Goal: Information Seeking & Learning: Learn about a topic

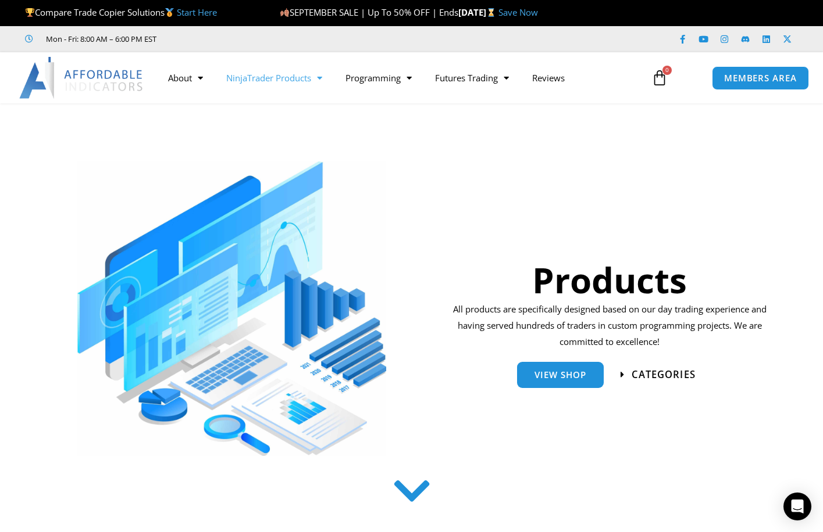
click at [669, 373] on span "categories" at bounding box center [663, 375] width 64 height 10
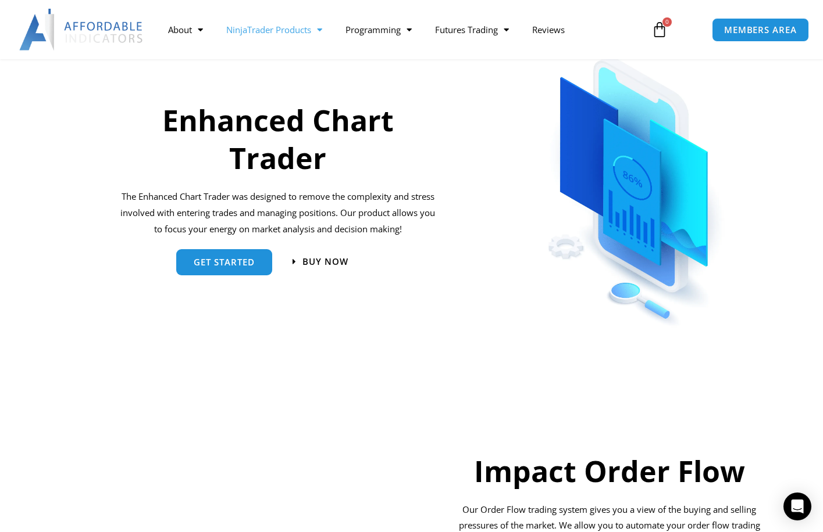
scroll to position [529, 0]
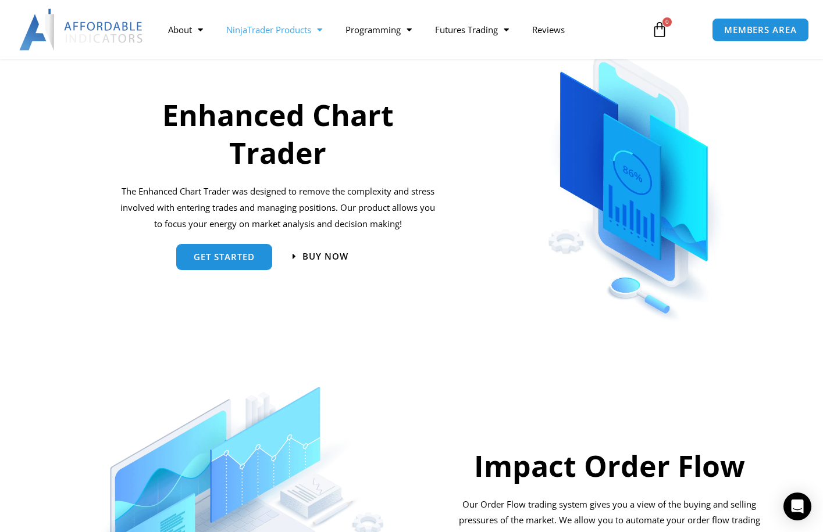
click at [247, 164] on h2 "Enhanced Chart Trader" at bounding box center [277, 135] width 323 height 76
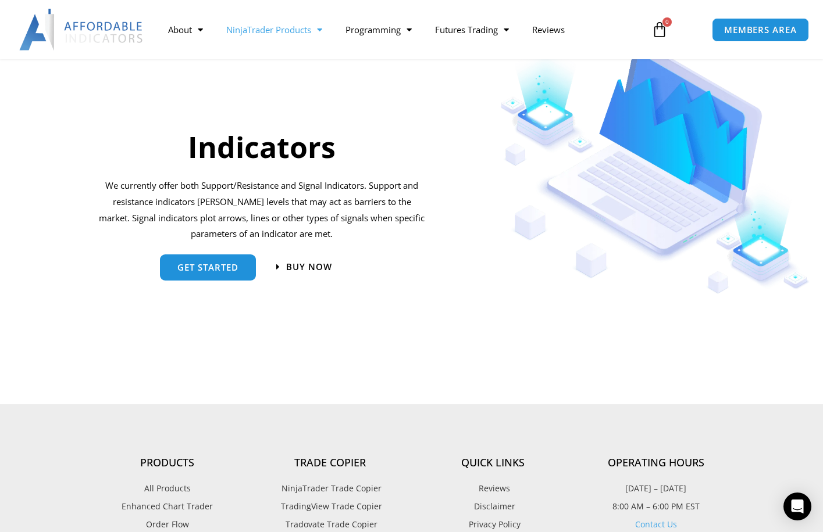
scroll to position [1459, 0]
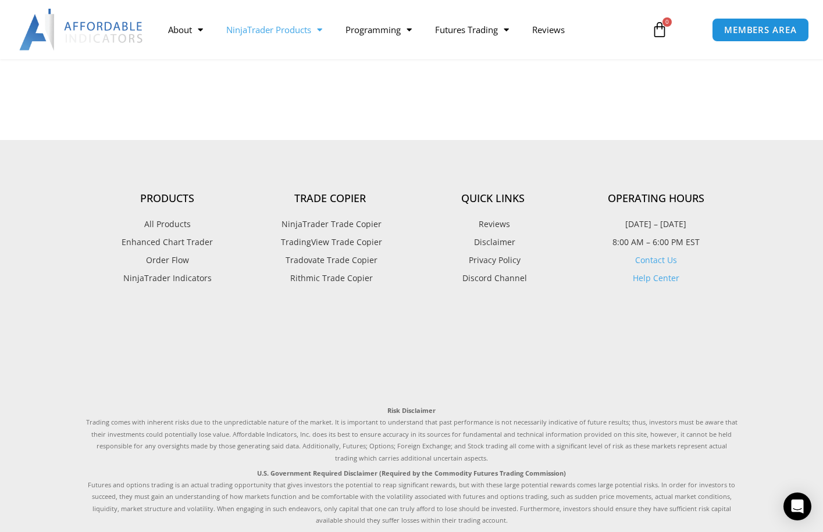
click at [178, 227] on span "All Products" at bounding box center [167, 224] width 47 height 15
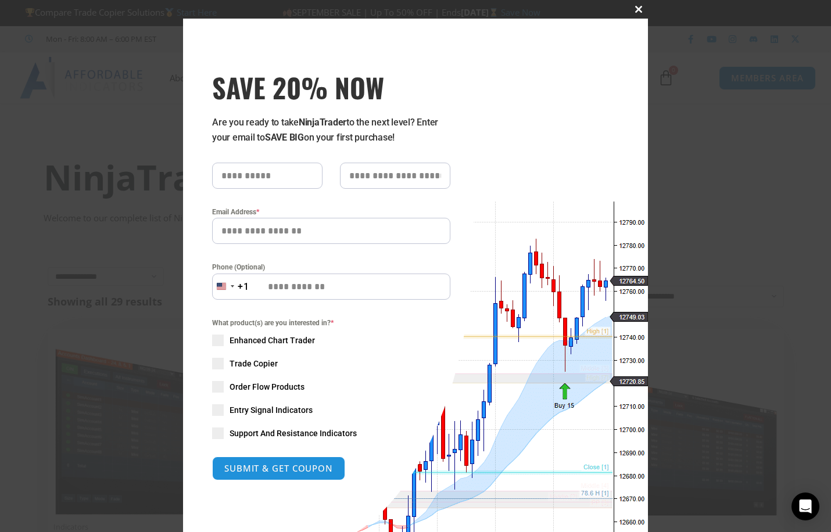
click at [636, 12] on span "SAVE 20% NOW popup" at bounding box center [639, 9] width 19 height 7
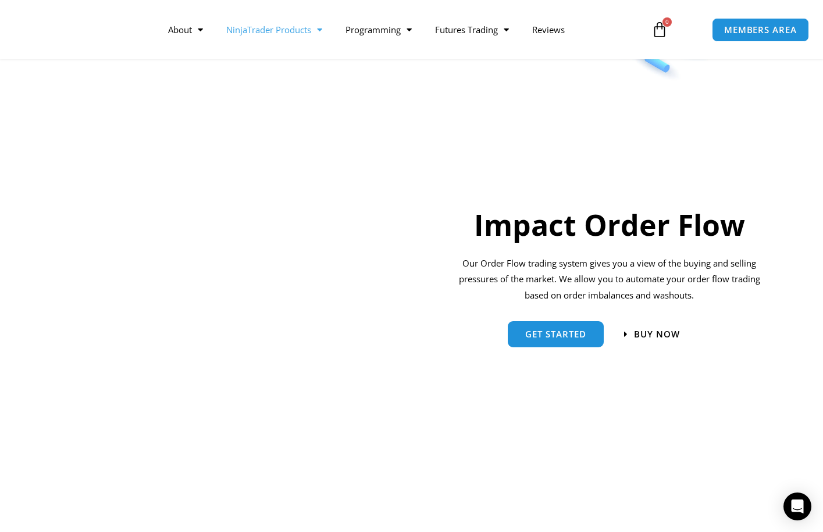
scroll to position [762, 0]
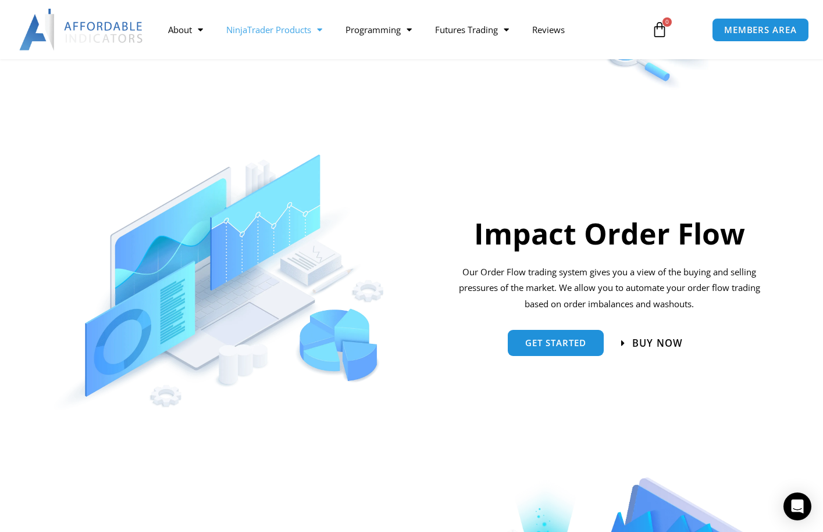
click at [677, 341] on span "BUY NOW" at bounding box center [657, 343] width 51 height 10
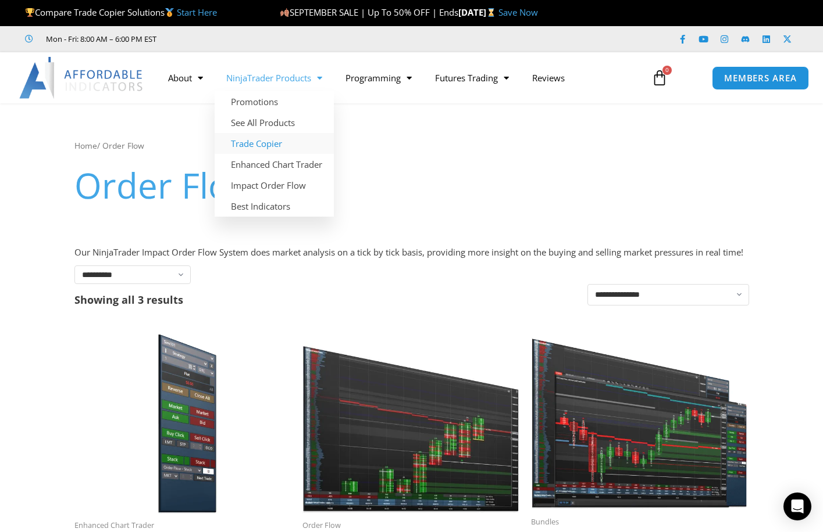
click at [254, 145] on link "Trade Copier" at bounding box center [274, 143] width 119 height 21
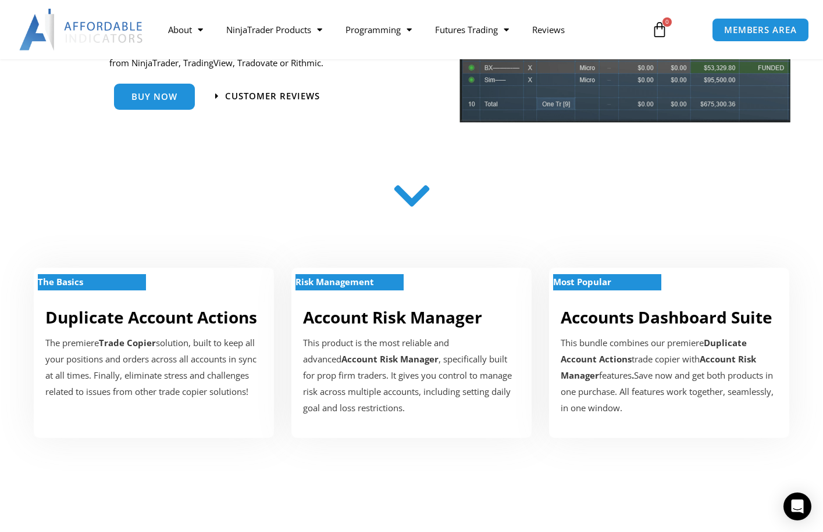
scroll to position [291, 0]
